Goal: Information Seeking & Learning: Learn about a topic

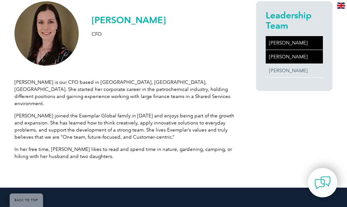
scroll to position [97, 0]
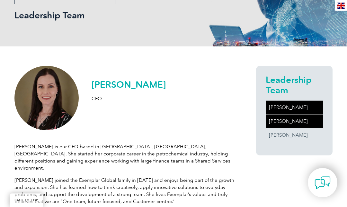
click at [301, 112] on link "[PERSON_NAME]" at bounding box center [294, 107] width 57 height 14
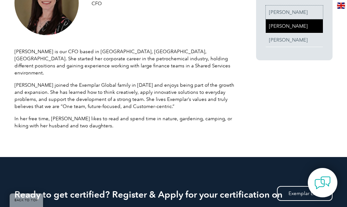
scroll to position [193, 0]
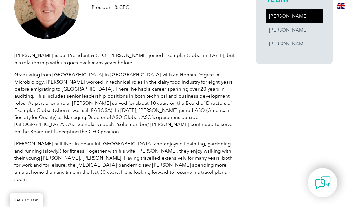
scroll to position [193, 0]
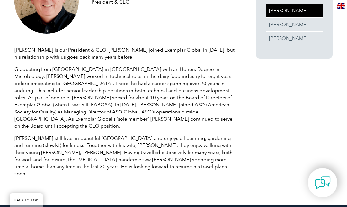
click at [95, 156] on p "[PERSON_NAME] still lives in beautiful [GEOGRAPHIC_DATA] and enjoys oil paintin…" at bounding box center [125, 155] width 223 height 42
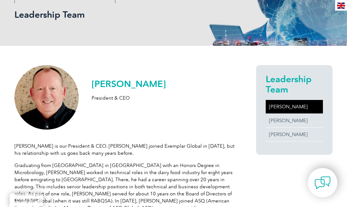
scroll to position [64, 0]
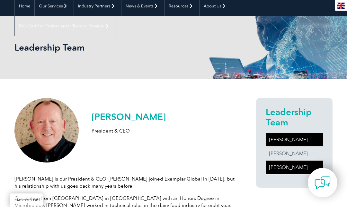
click at [282, 161] on link "[PERSON_NAME]" at bounding box center [294, 167] width 57 height 14
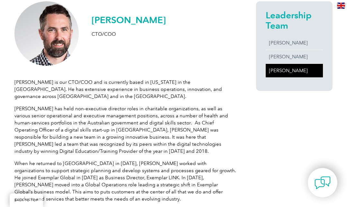
scroll to position [193, 0]
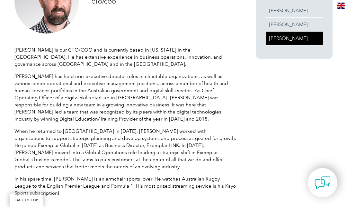
click at [218, 177] on p "In his spare time, Adam is an armchair sports lover. He watches Australian Rugb…" at bounding box center [125, 185] width 223 height 21
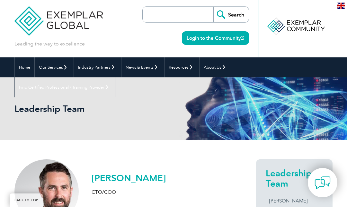
scroll to position [0, 0]
